Goal: Task Accomplishment & Management: Manage account settings

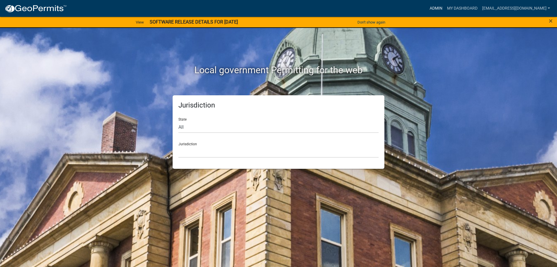
click at [428, 7] on link "Admin" at bounding box center [436, 8] width 17 height 11
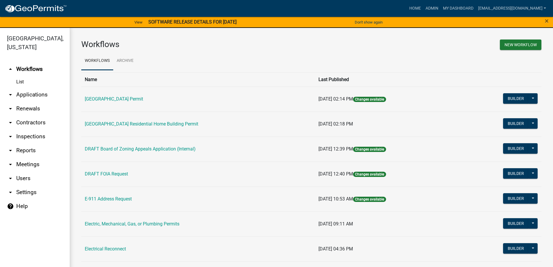
click at [24, 94] on link "arrow_drop_down Applications" at bounding box center [35, 95] width 70 height 14
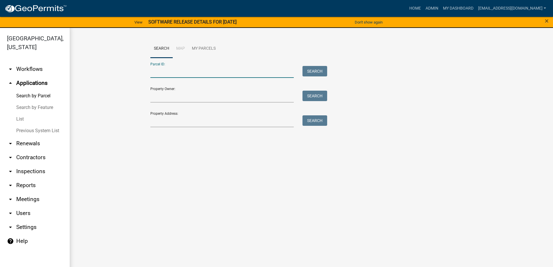
click at [159, 75] on input "Parcel ID:" at bounding box center [222, 72] width 144 height 12
click at [311, 70] on button "Search" at bounding box center [314, 71] width 25 height 10
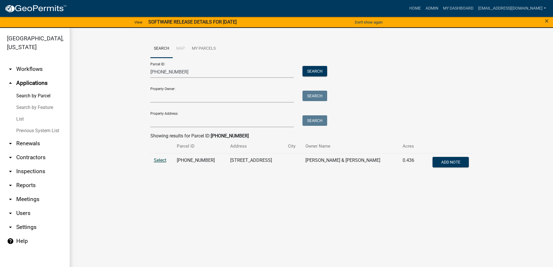
click at [155, 160] on span "Select" at bounding box center [160, 160] width 12 height 6
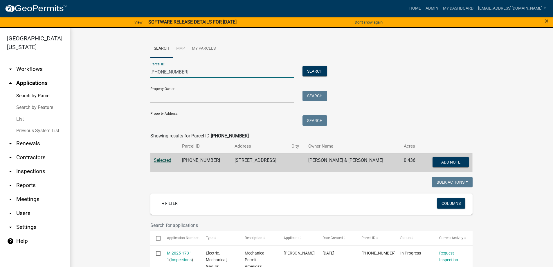
drag, startPoint x: 183, startPoint y: 71, endPoint x: 111, endPoint y: 69, distance: 72.6
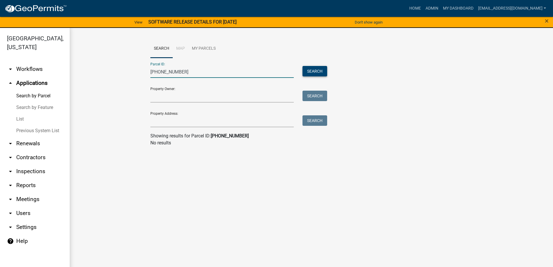
type input "054-00-00-173"
click at [309, 72] on button "Search" at bounding box center [314, 71] width 25 height 10
click at [424, 5] on link "Admin" at bounding box center [431, 8] width 17 height 11
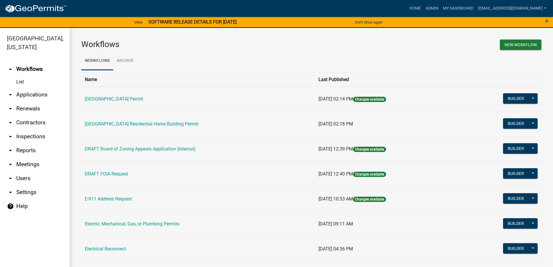
click at [33, 97] on link "arrow_drop_down Applications" at bounding box center [35, 95] width 70 height 14
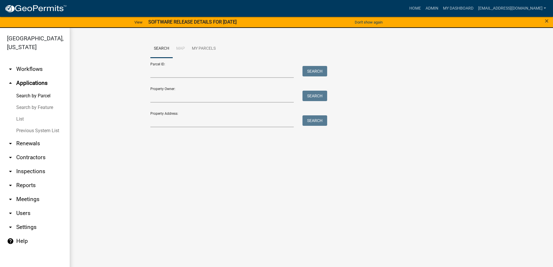
click at [25, 118] on link "List" at bounding box center [35, 119] width 70 height 12
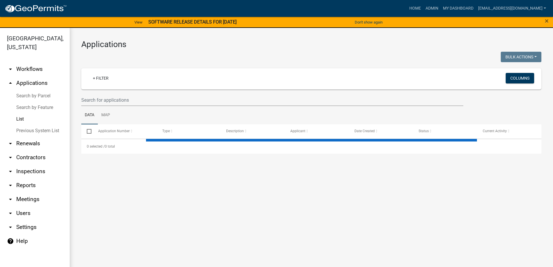
select select "3: 100"
